Goal: Check status: Check status

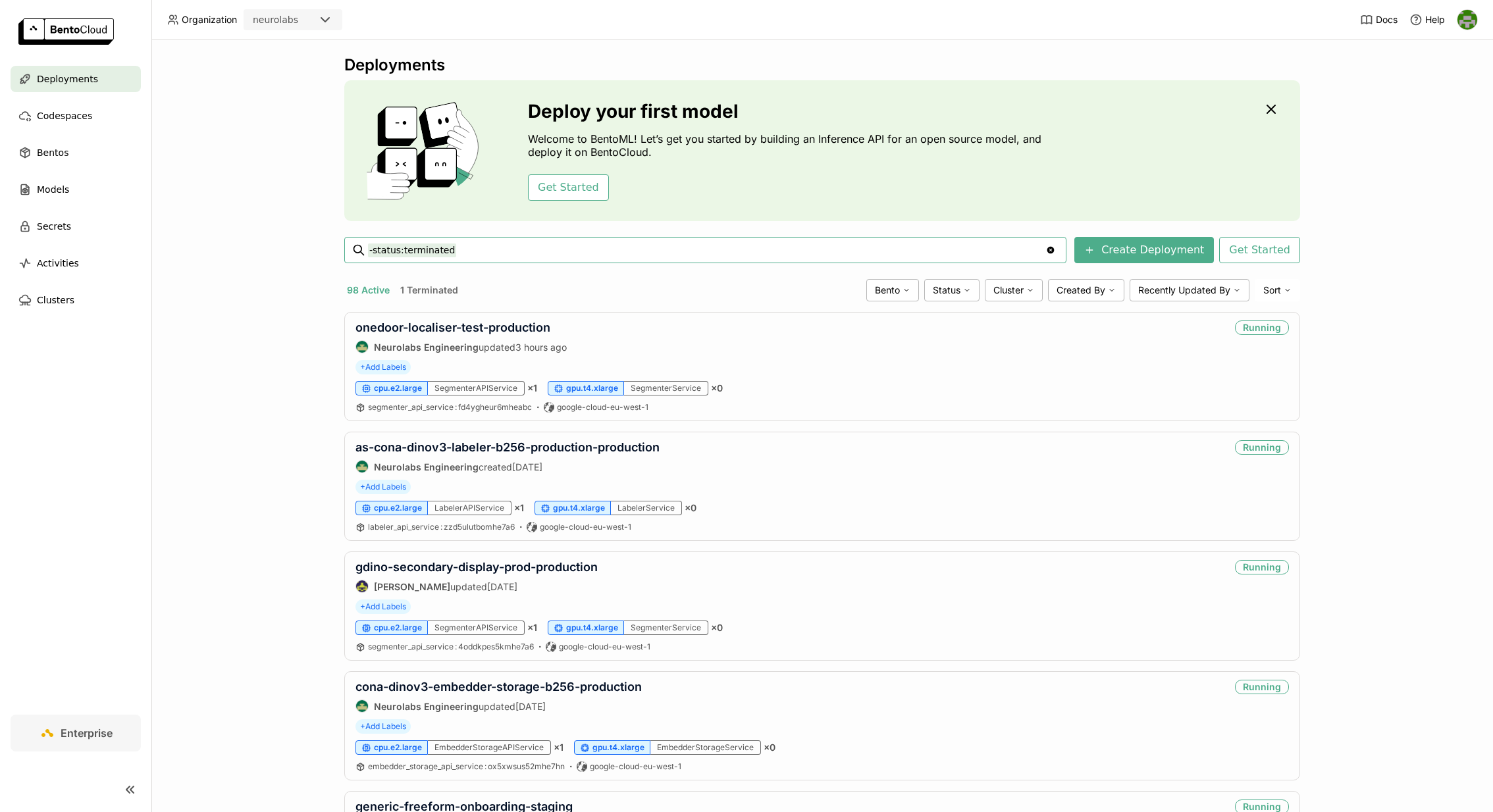
click at [642, 251] on input "-status:terminated" at bounding box center [707, 250] width 677 height 21
type input "-status:terminated coke-multiclass-gdino-prod-15-"
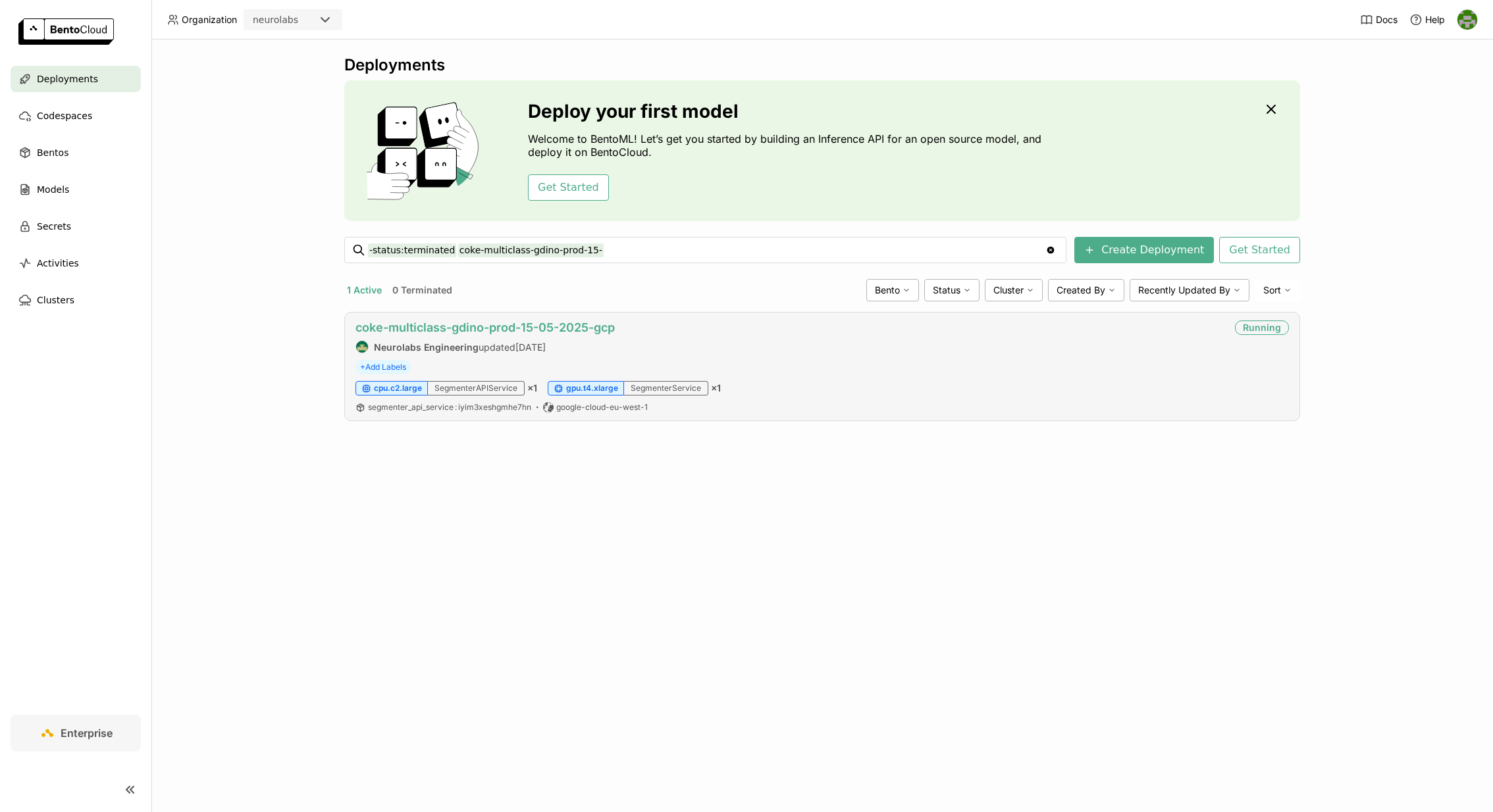
click at [575, 325] on link "coke-multiclass-gdino-prod-15-05-2025-gcp" at bounding box center [486, 327] width 260 height 14
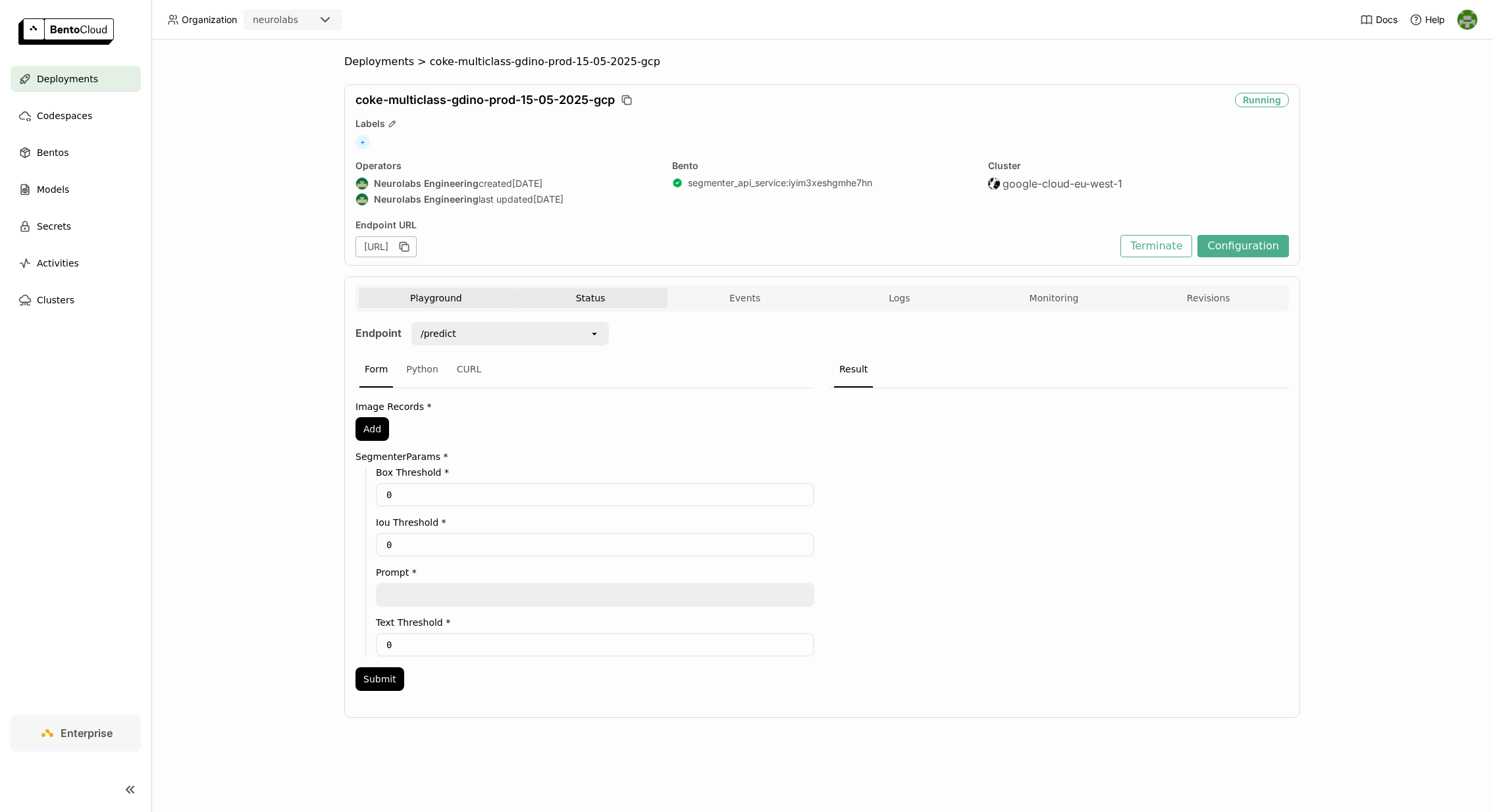
click at [562, 288] on button "Status" at bounding box center [590, 298] width 155 height 20
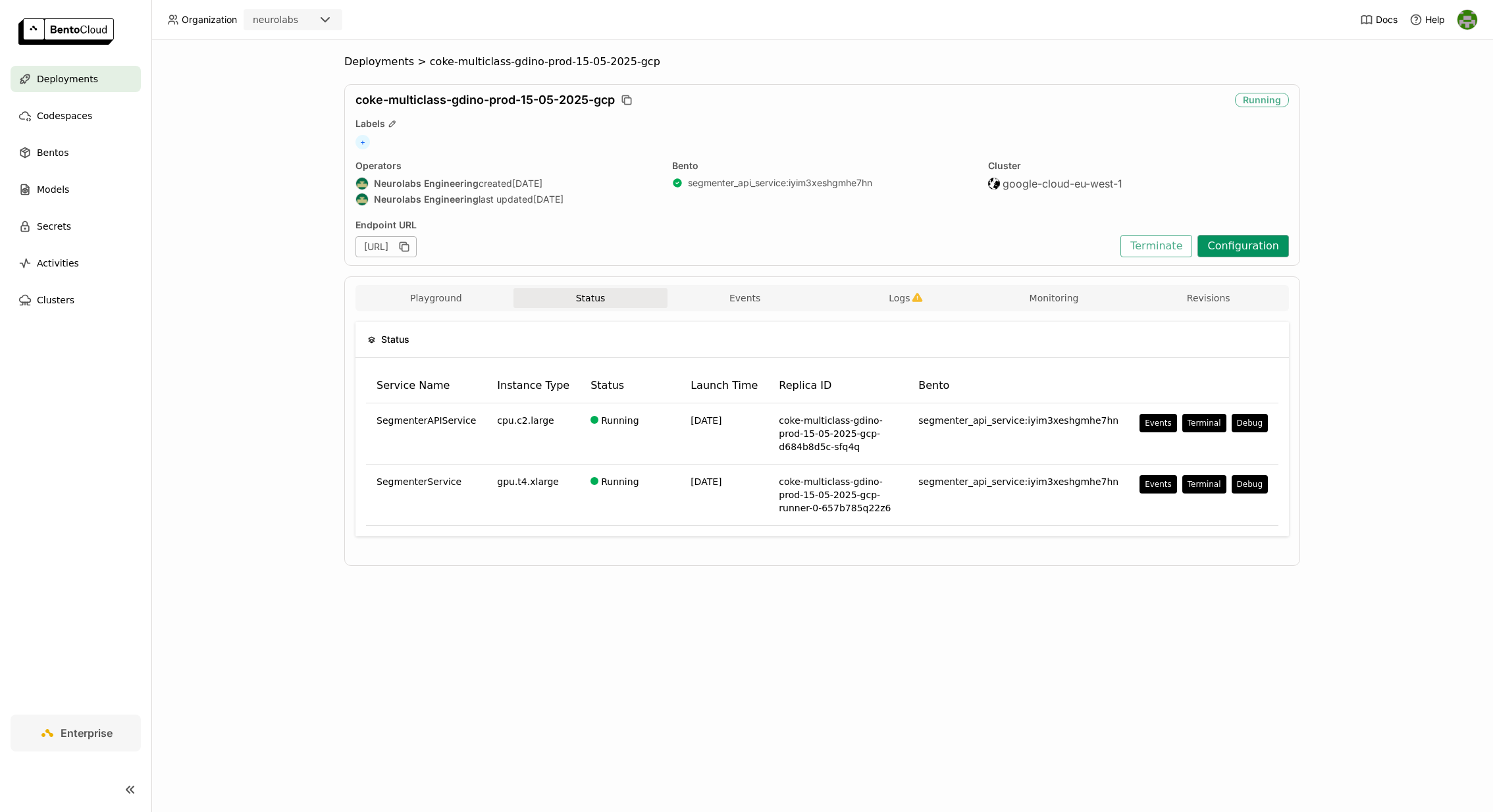
click at [1245, 240] on button "Configuration" at bounding box center [1243, 246] width 91 height 22
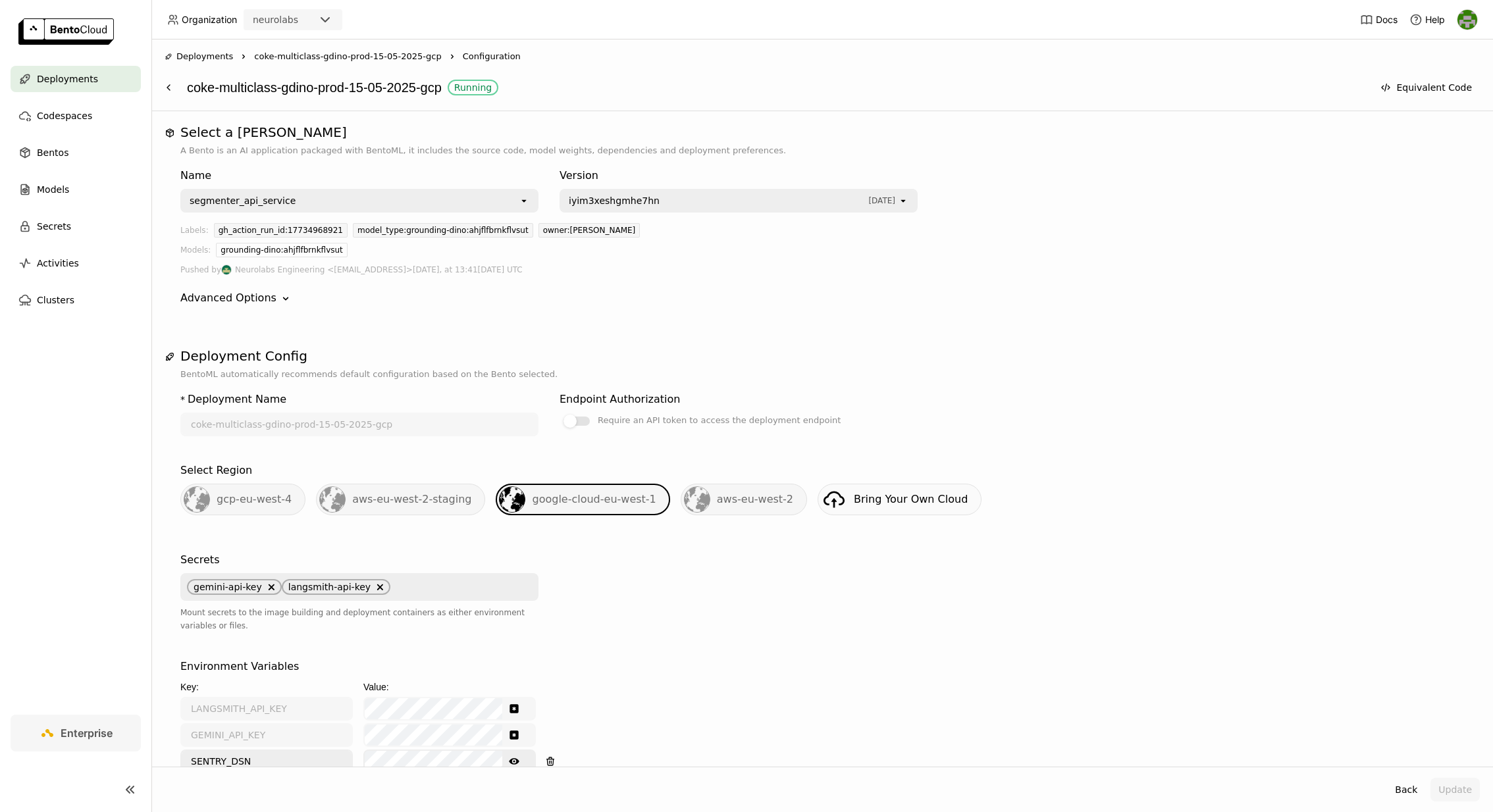
click at [337, 56] on span "coke-multiclass-gdino-prod-15-05-2025-gcp" at bounding box center [347, 56] width 187 height 13
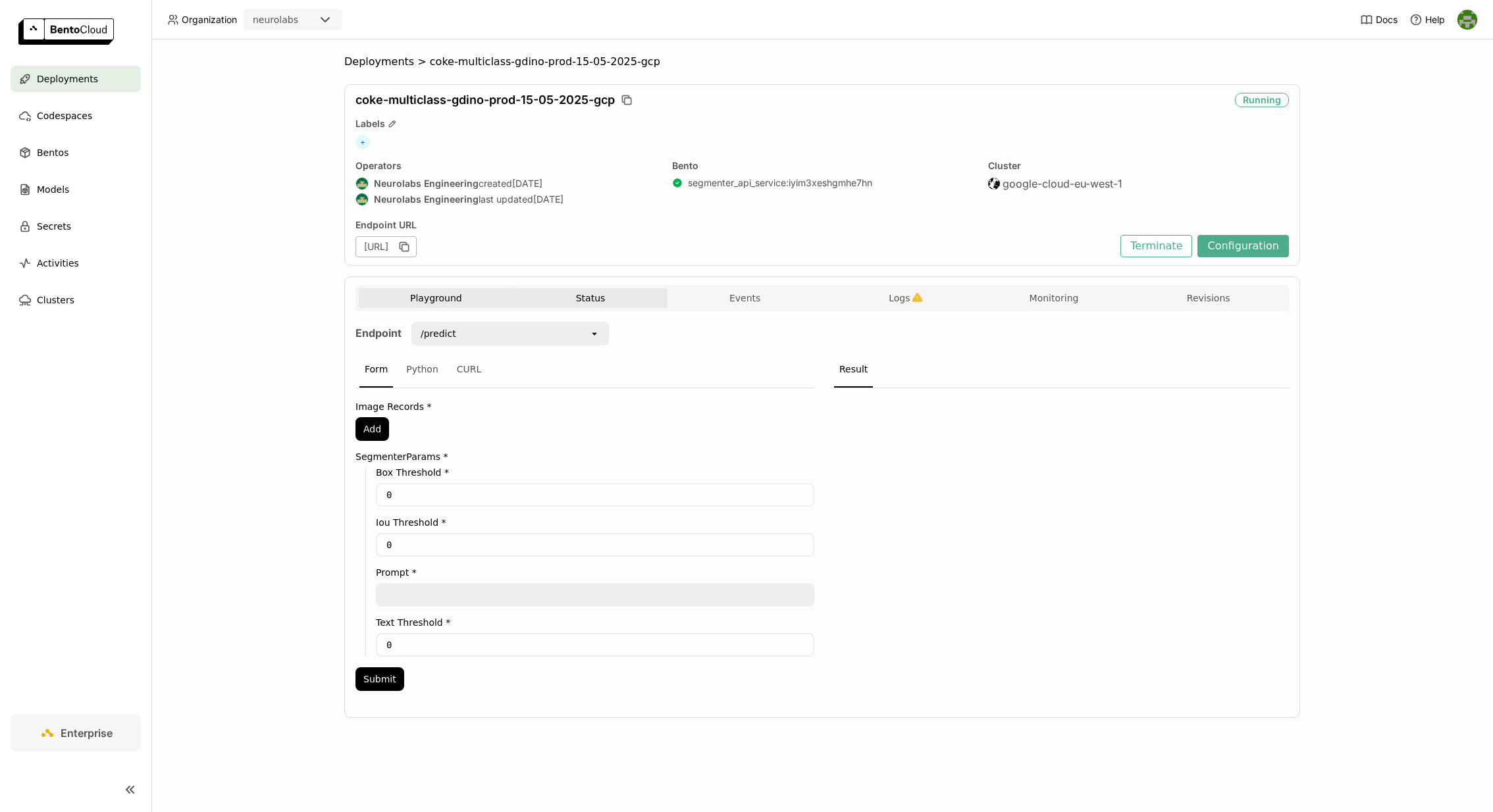
click at [585, 300] on button "Status" at bounding box center [590, 298] width 155 height 20
